Goal: Find specific page/section: Find specific page/section

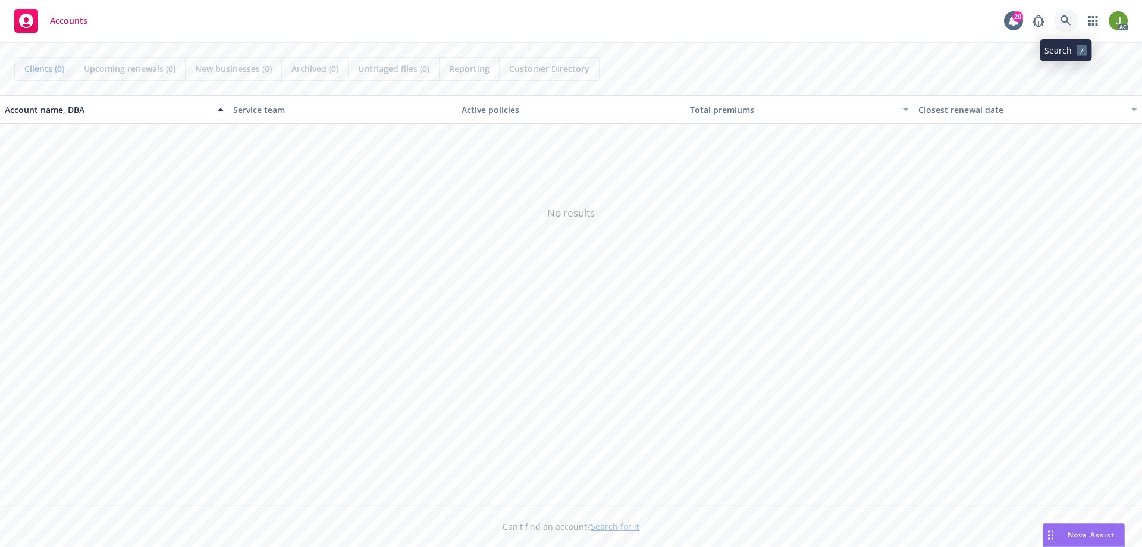
click at [1059, 22] on link at bounding box center [1066, 21] width 24 height 24
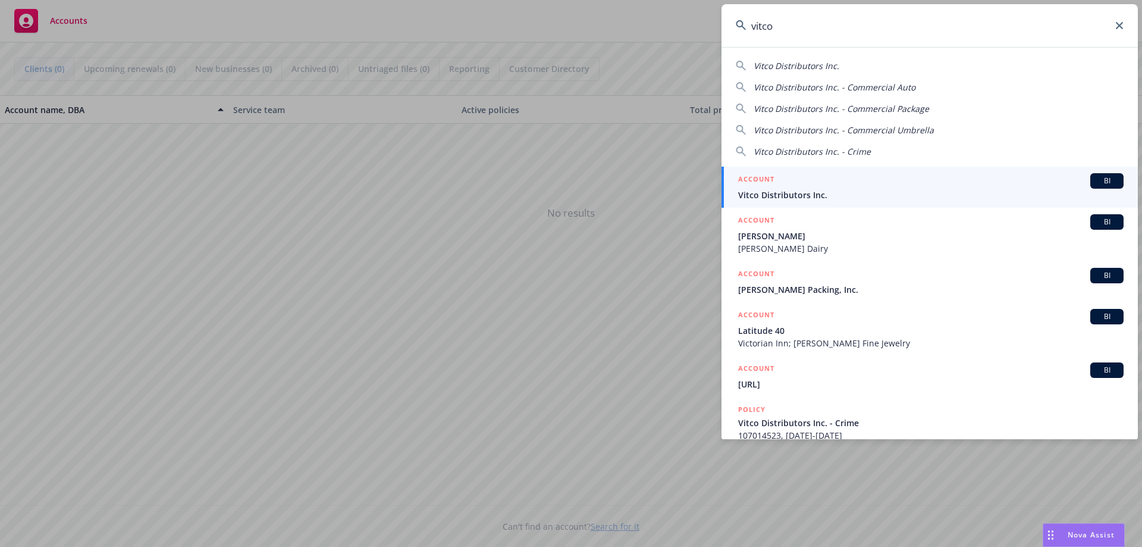
type input "vitco"
click at [957, 193] on span "Vitco Distributors Inc." at bounding box center [930, 195] width 385 height 12
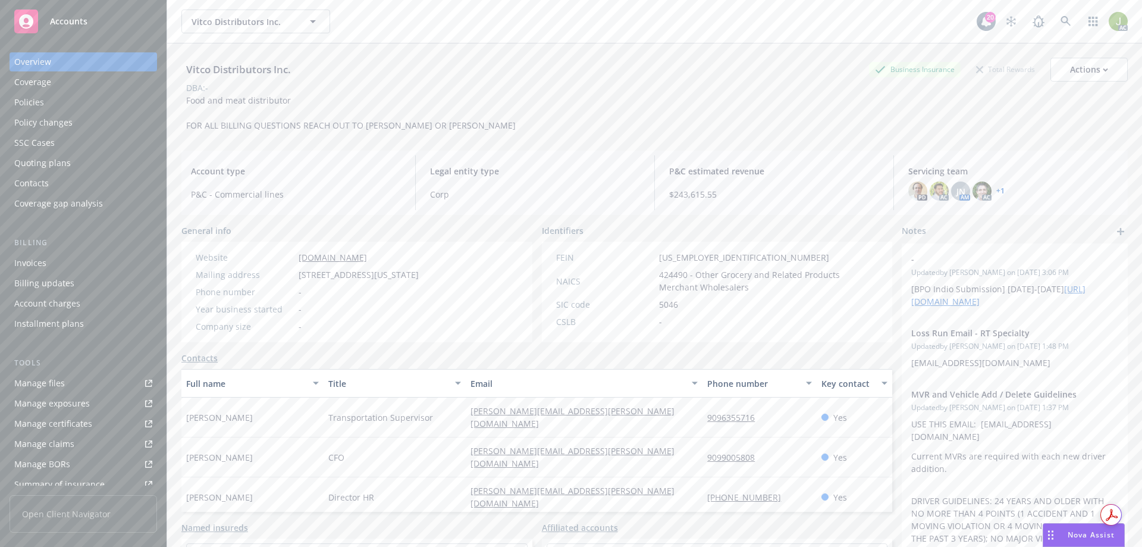
click at [38, 263] on div "Invoices" at bounding box center [30, 262] width 32 height 19
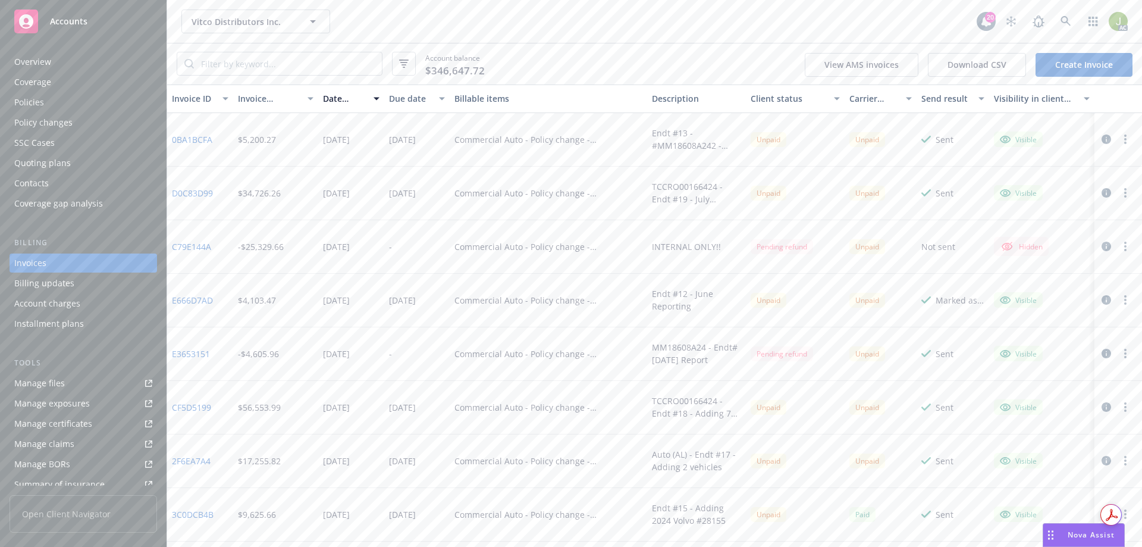
click at [1101, 142] on icon "button" at bounding box center [1106, 139] width 10 height 10
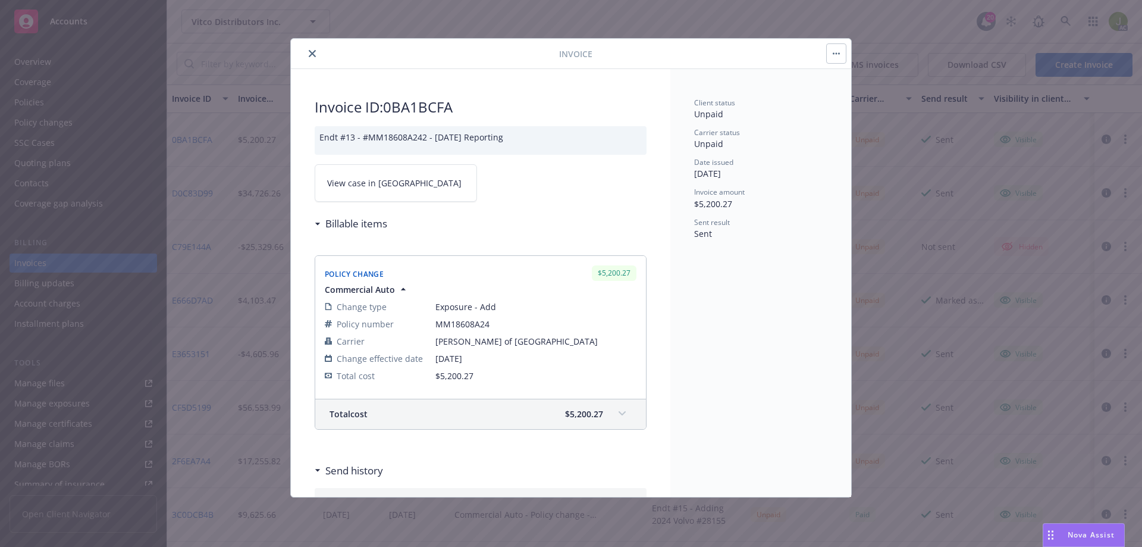
click at [387, 181] on span "View case in [GEOGRAPHIC_DATA]" at bounding box center [394, 183] width 134 height 12
click at [312, 50] on icon "close" at bounding box center [312, 53] width 7 height 7
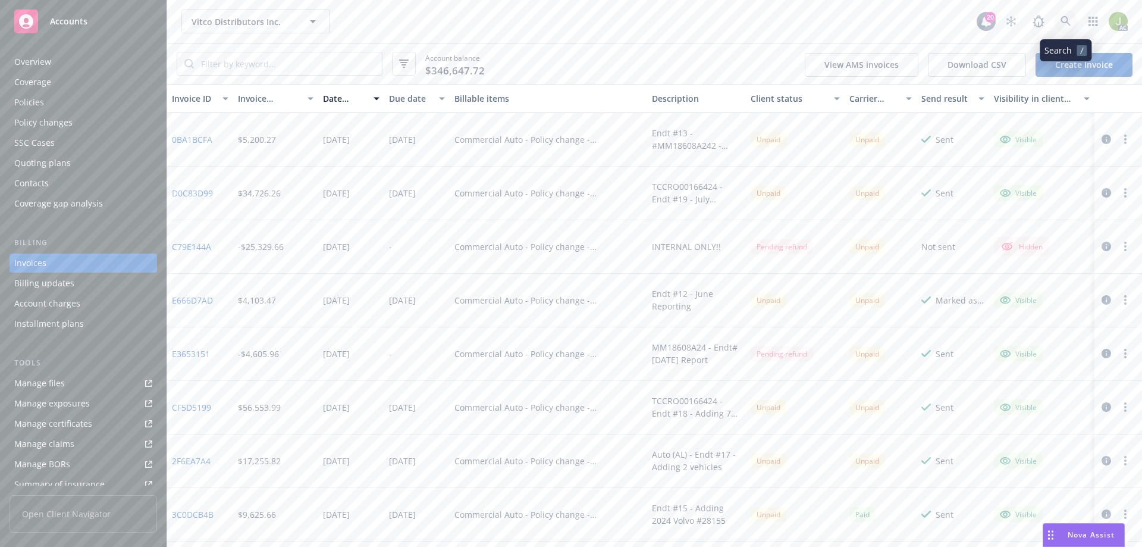
click at [1067, 21] on icon at bounding box center [1065, 21] width 11 height 11
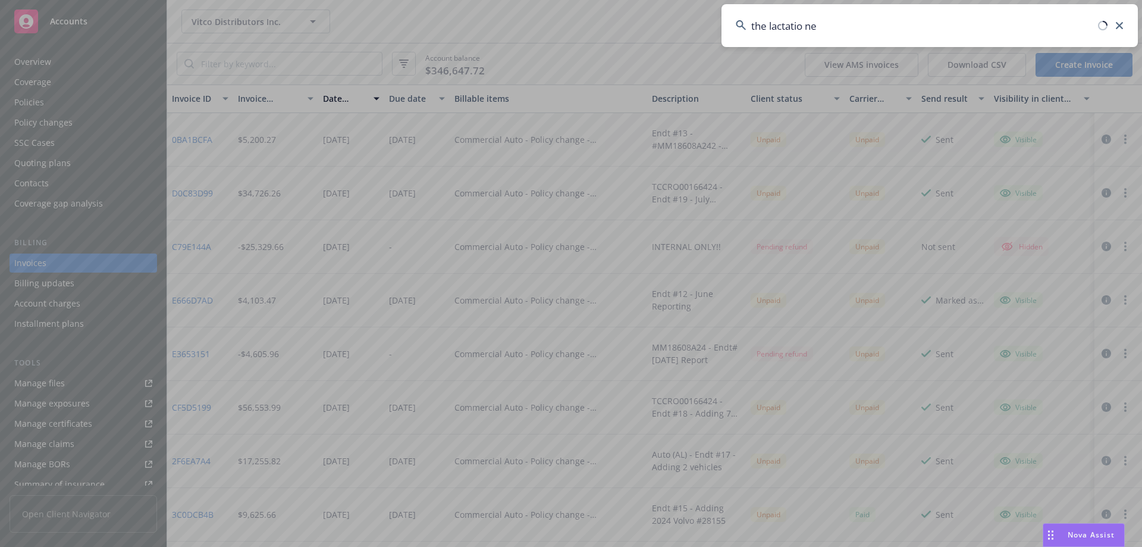
type input "the lactatio net"
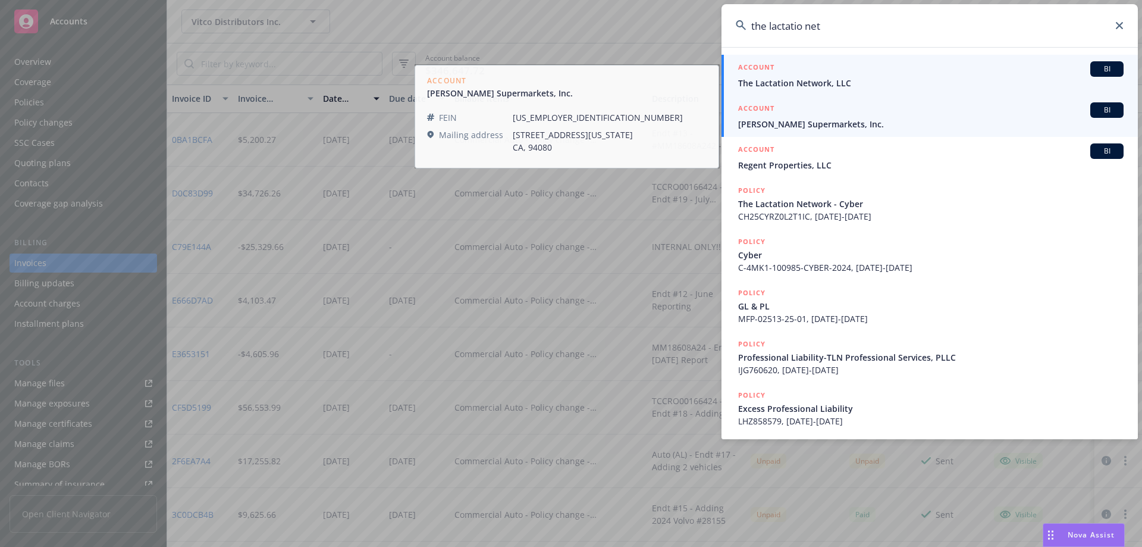
click at [792, 89] on span "The Lactation Network, LLC" at bounding box center [930, 83] width 385 height 12
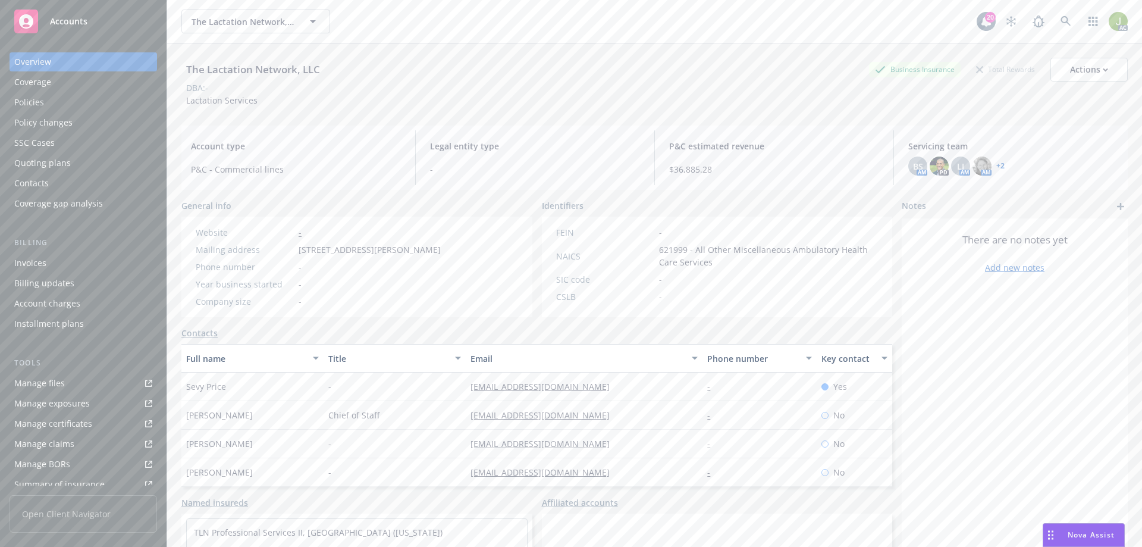
click at [100, 260] on div "Invoices" at bounding box center [83, 262] width 138 height 19
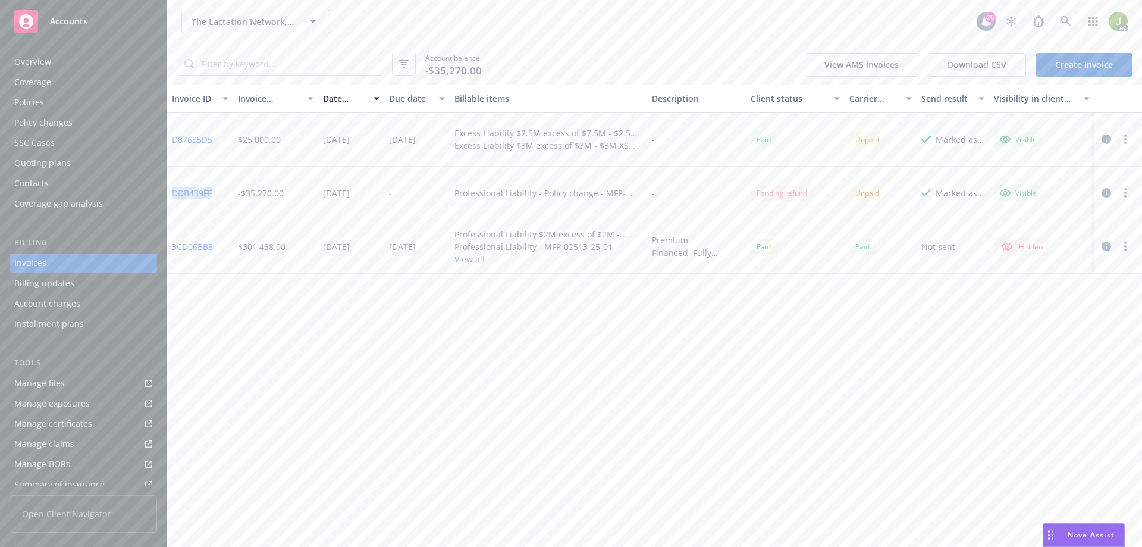
drag, startPoint x: 221, startPoint y: 195, endPoint x: 171, endPoint y: 191, distance: 50.1
click at [171, 191] on div "DDB439FF" at bounding box center [200, 194] width 66 height 54
copy link "DDB439FF"
click at [1060, 26] on icon at bounding box center [1065, 21] width 11 height 11
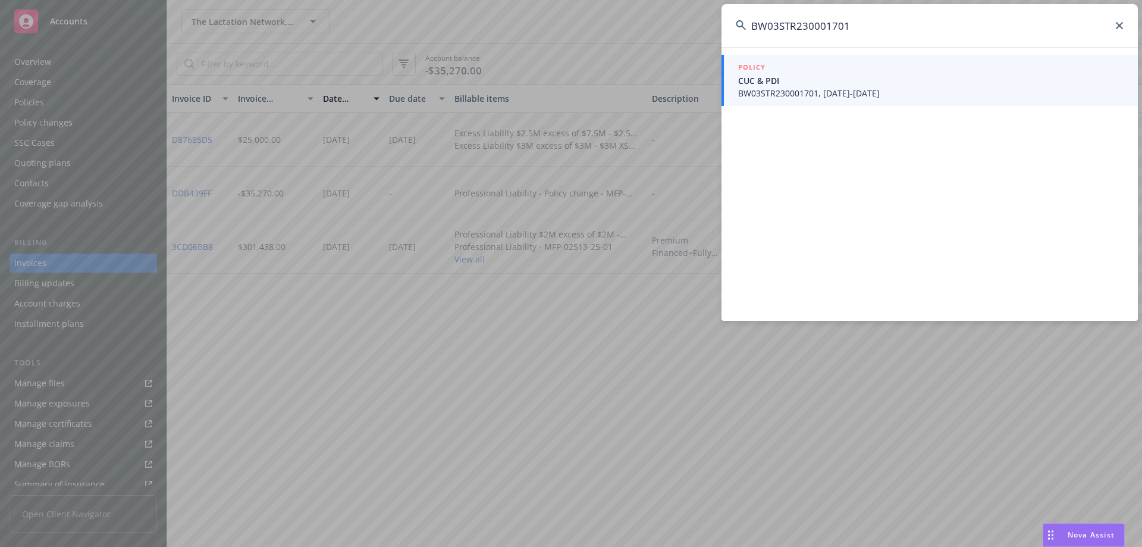
type input "BW03STR230001701"
click at [768, 92] on span "BW03STR230001701, [DATE]-[DATE]" at bounding box center [930, 93] width 385 height 12
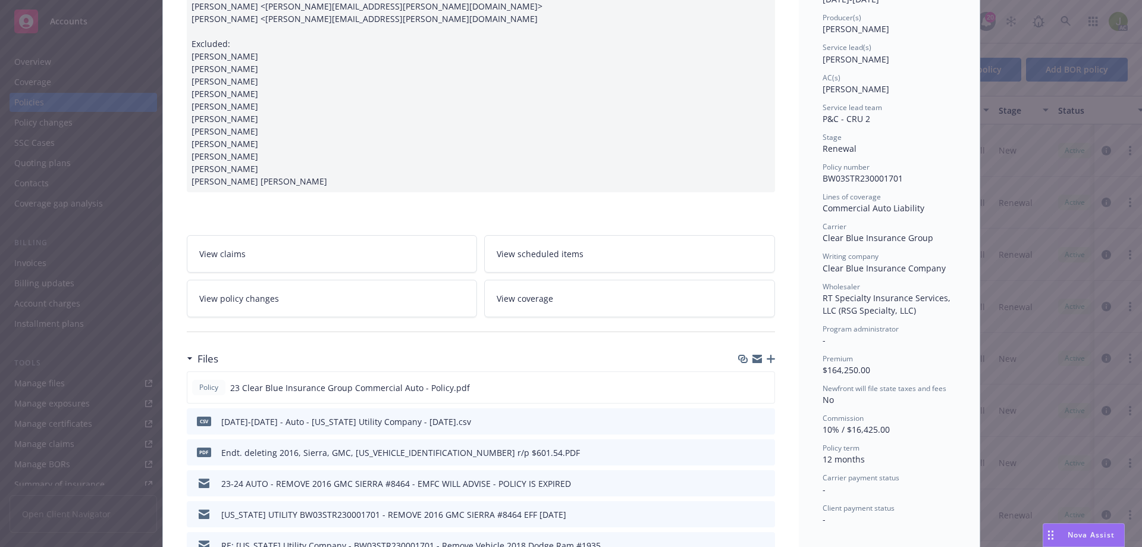
scroll to position [297, 0]
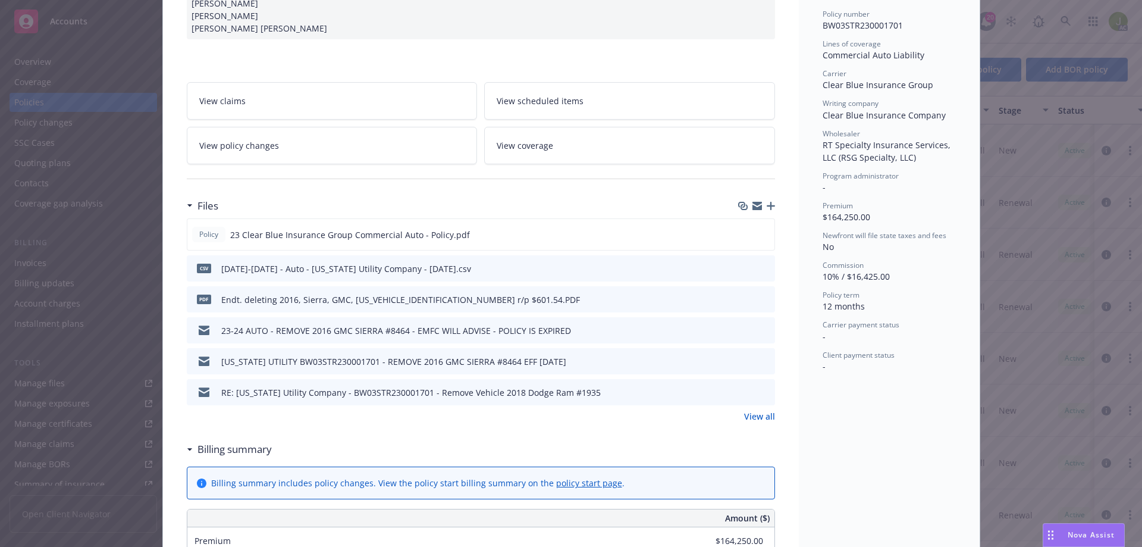
click at [754, 422] on link "View all" at bounding box center [759, 416] width 31 height 12
